Goal: Navigation & Orientation: Find specific page/section

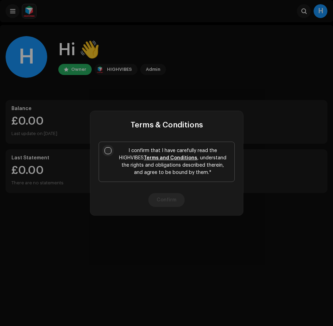
click at [105, 150] on input "I confirm that I have carefully read the HIGHVIBES Terms and Conditions , under…" at bounding box center [108, 150] width 7 height 7
checkbox input "true"
click at [173, 201] on button "Confirm" at bounding box center [166, 200] width 36 height 14
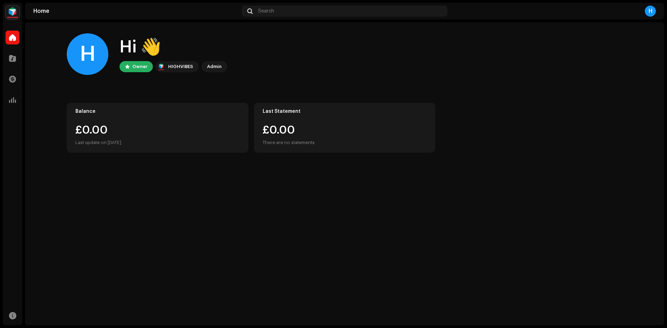
click at [12, 12] on img at bounding box center [13, 13] width 14 height 14
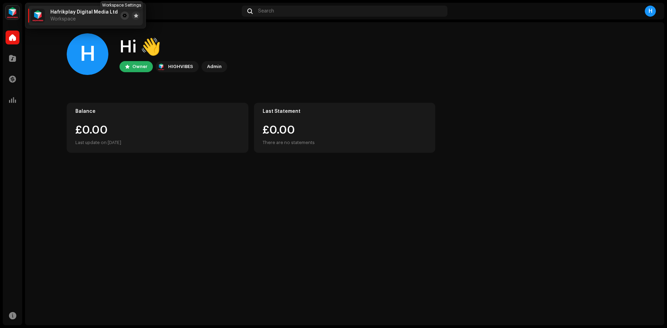
click at [123, 15] on button at bounding box center [124, 15] width 8 height 8
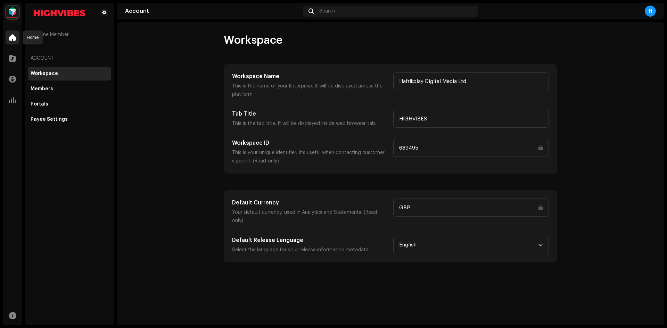
click at [12, 37] on span at bounding box center [12, 38] width 7 height 6
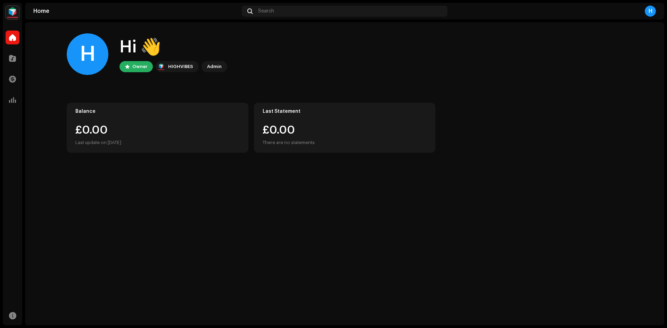
drag, startPoint x: 514, startPoint y: 34, endPoint x: 564, endPoint y: 24, distance: 50.7
click at [333, 35] on div "H Hi 👋 Owner HIGHVIBES Admin" at bounding box center [345, 54] width 556 height 42
